Goal: Task Accomplishment & Management: Manage account settings

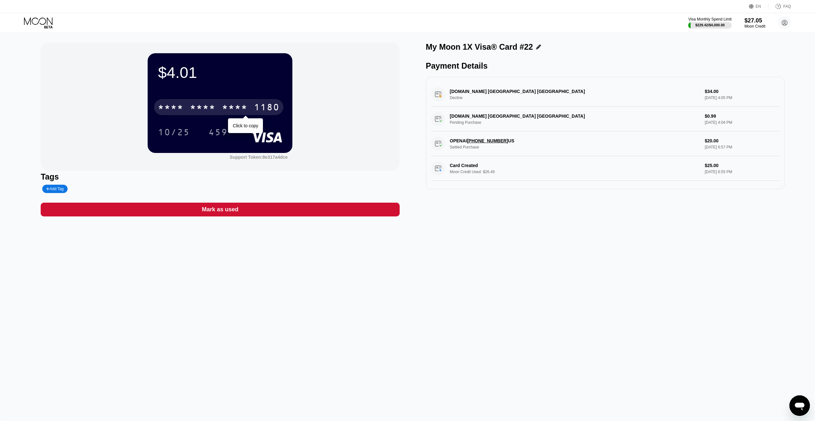
click at [252, 105] on div "* * * * * * * * * * * * 1180" at bounding box center [218, 107] width 129 height 16
click at [227, 109] on div "2612" at bounding box center [235, 108] width 26 height 10
click at [227, 109] on div "* * * *" at bounding box center [235, 108] width 26 height 10
